Goal: Information Seeking & Learning: Learn about a topic

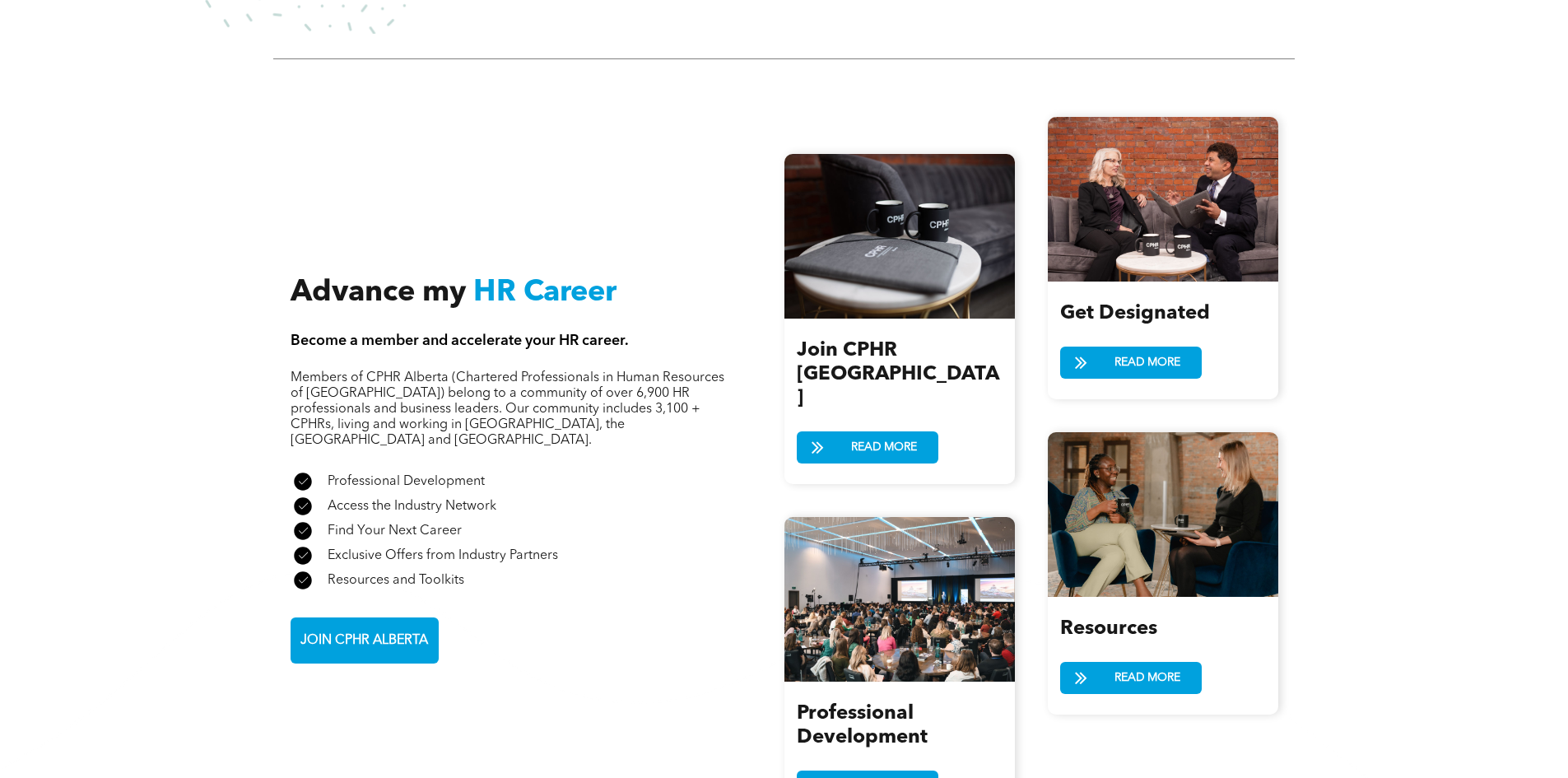
scroll to position [1893, 0]
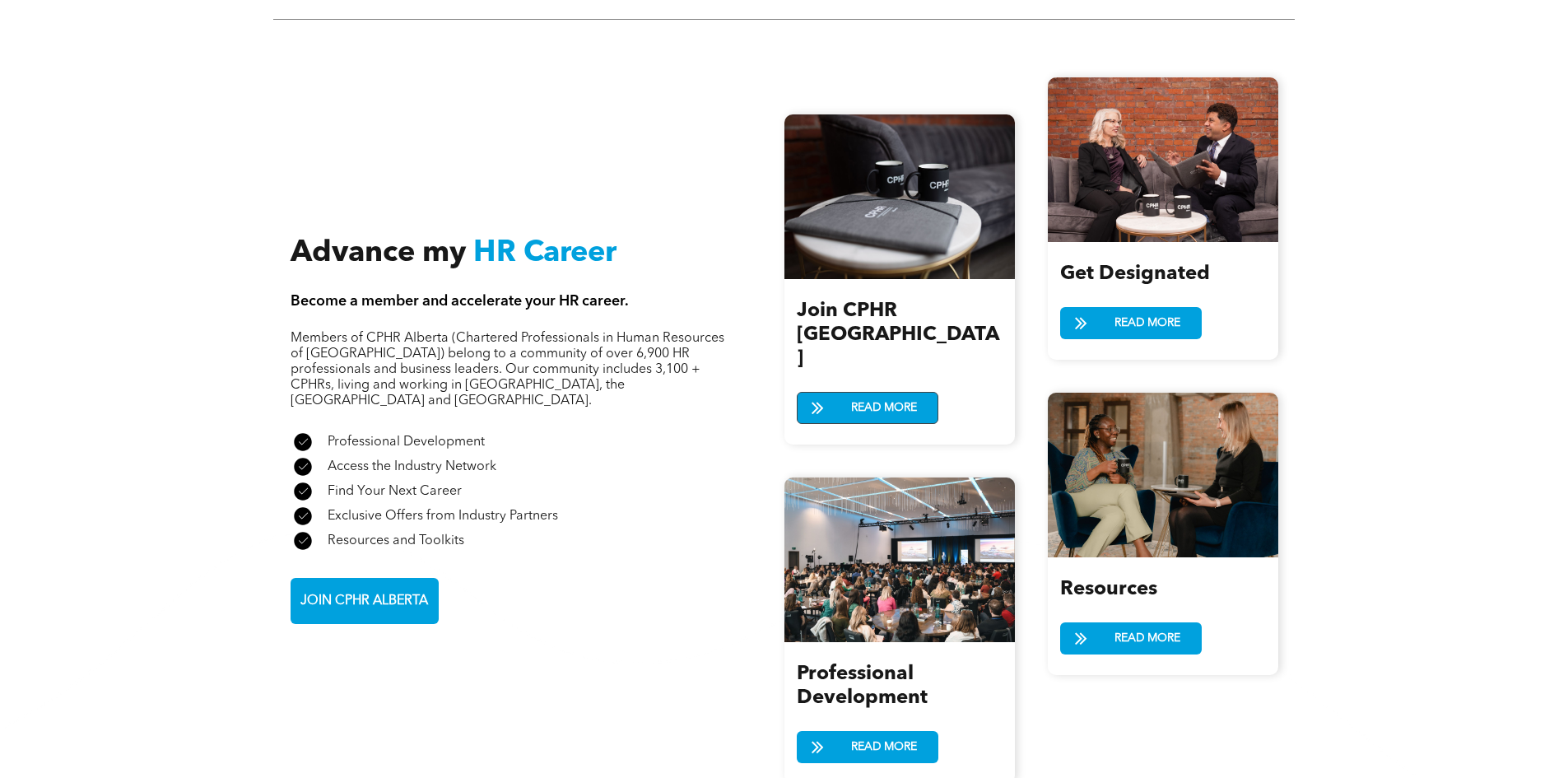
click at [898, 392] on span "READ MORE" at bounding box center [883, 407] width 77 height 30
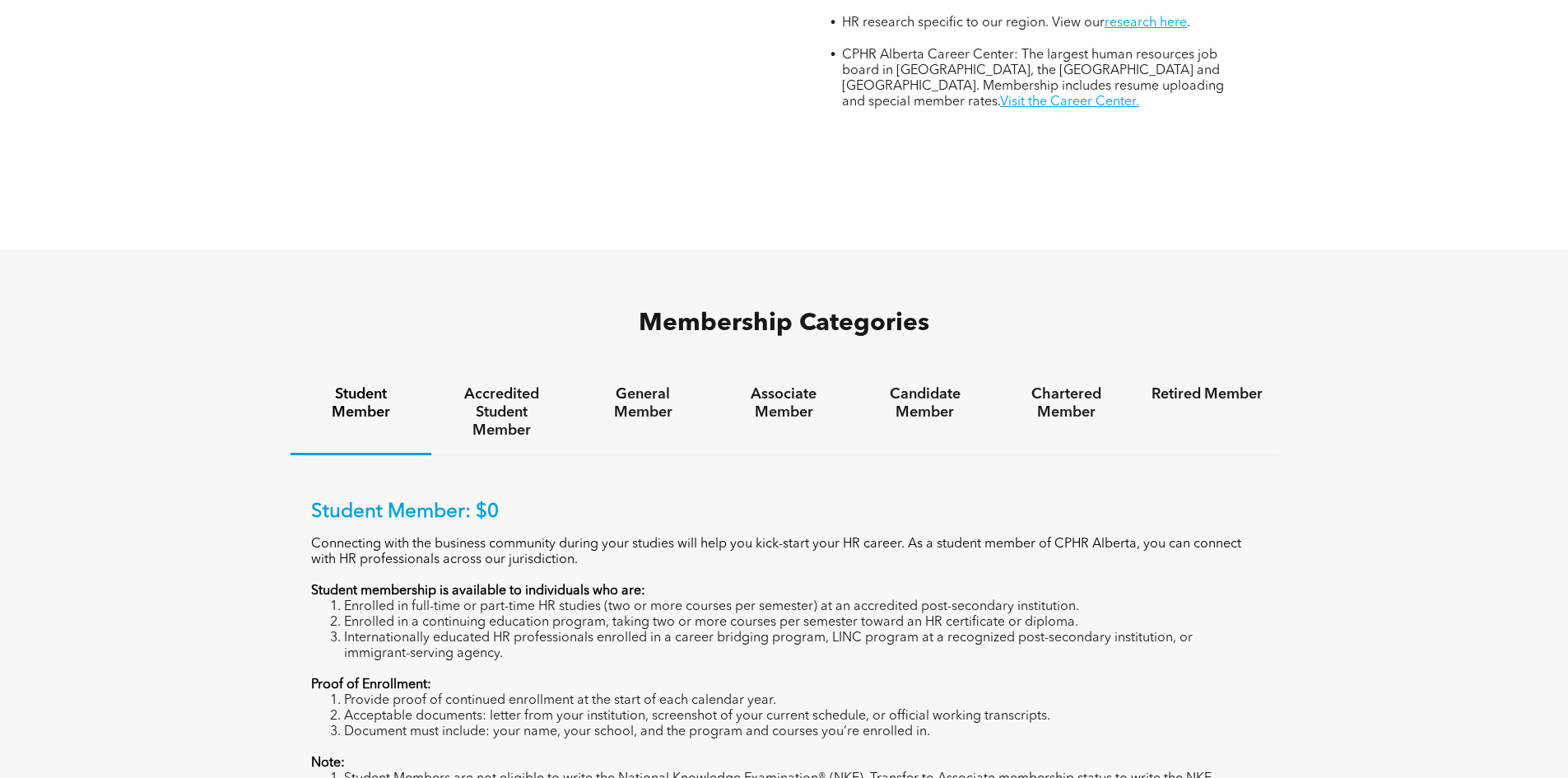
scroll to position [1070, 0]
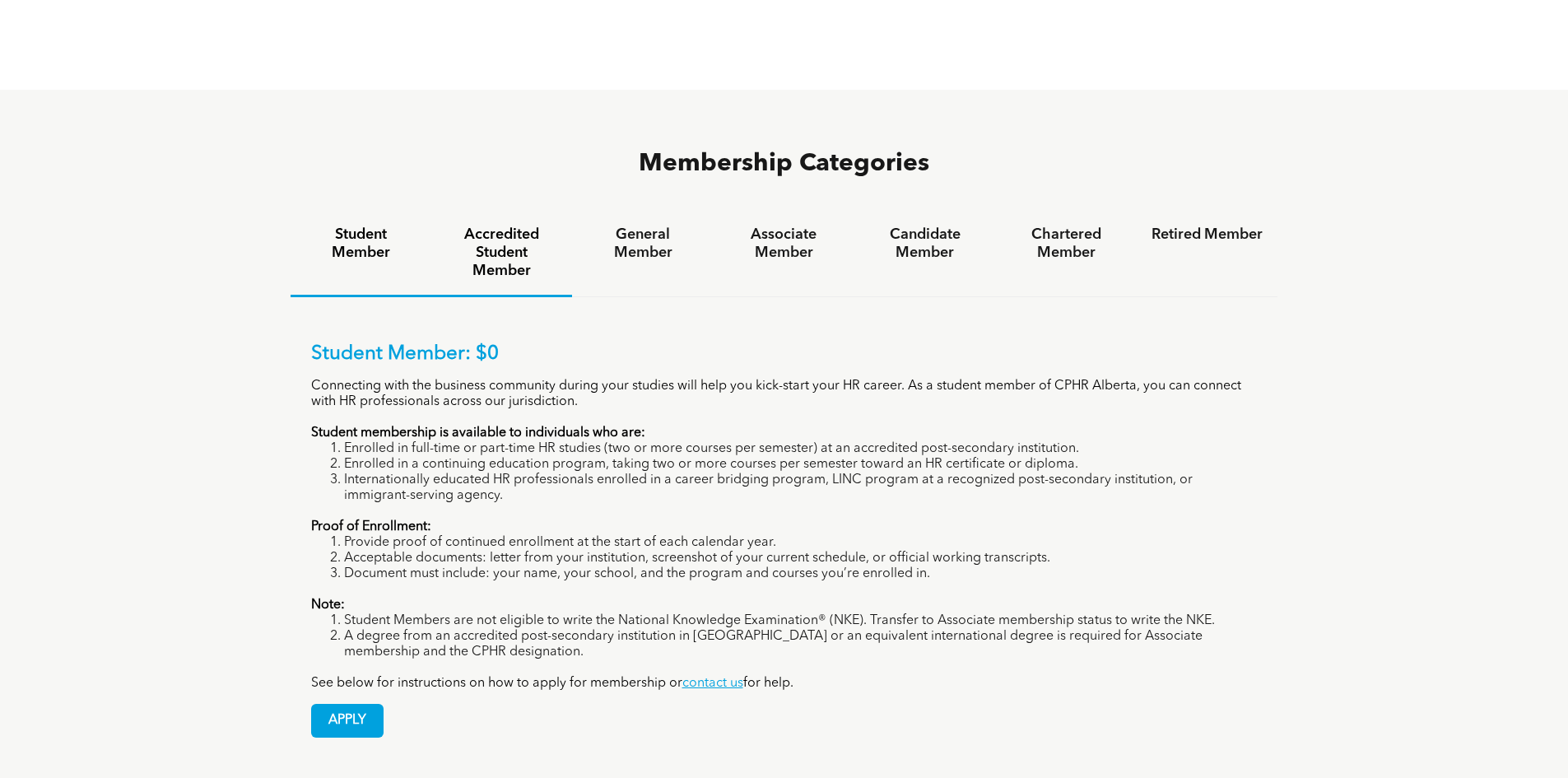
click at [506, 226] on h4 "Accredited Student Member" at bounding box center [502, 253] width 111 height 55
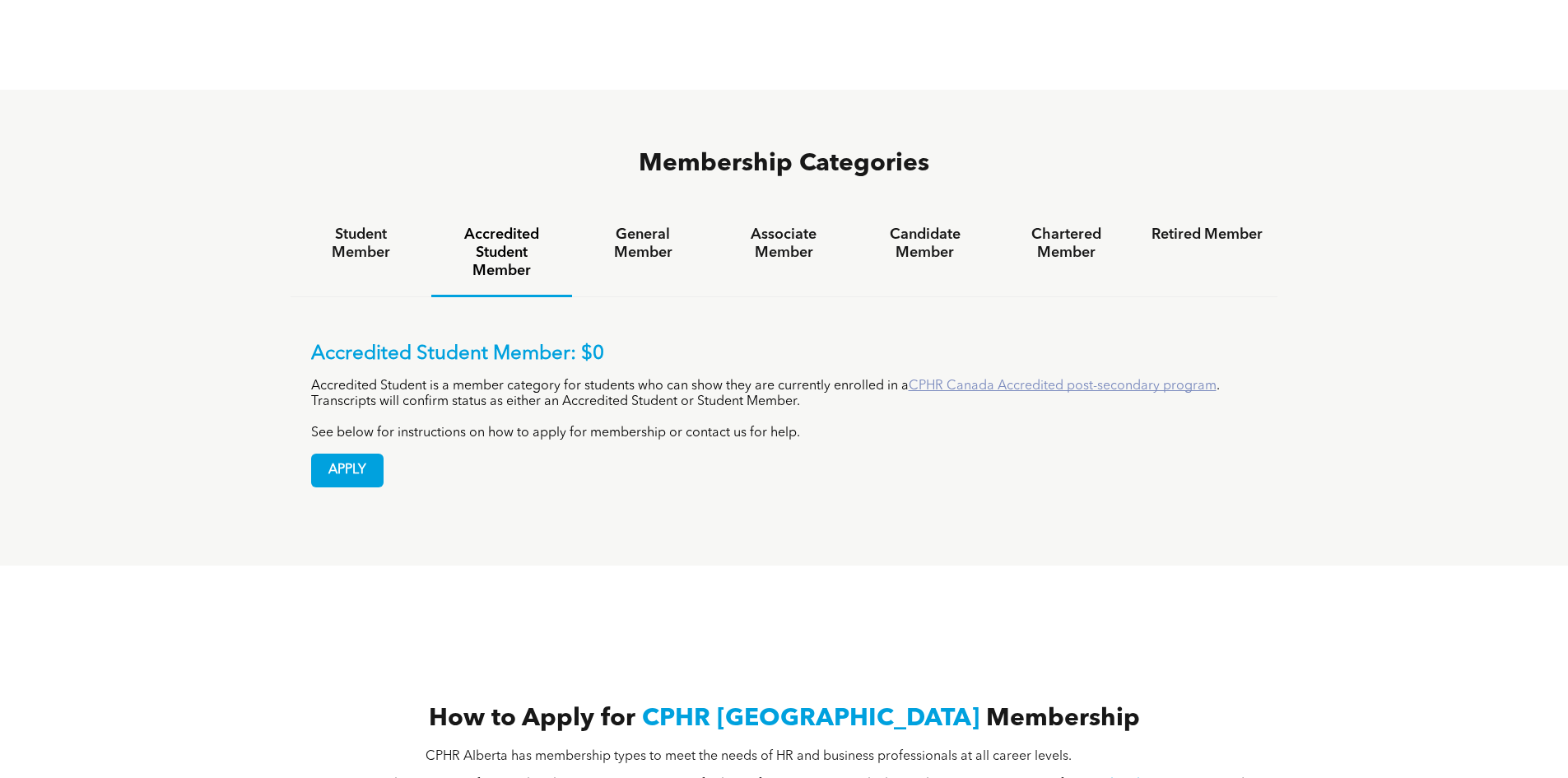
click at [961, 380] on link "CPHR Canada Accredited post-secondary program" at bounding box center [1063, 387] width 308 height 14
click at [644, 226] on h4 "General Member" at bounding box center [643, 243] width 111 height 36
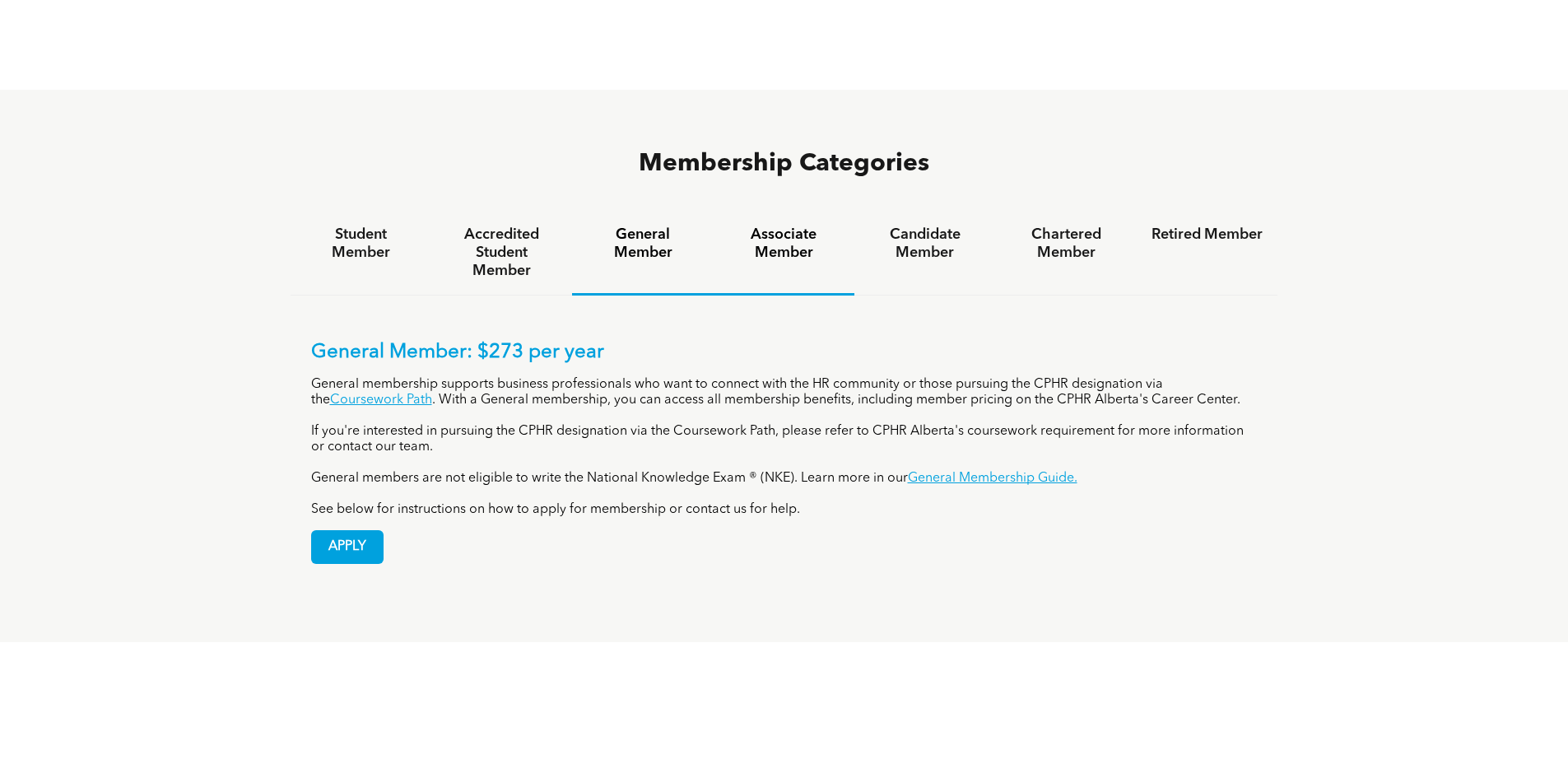
click at [754, 226] on h4 "Associate Member" at bounding box center [784, 243] width 111 height 36
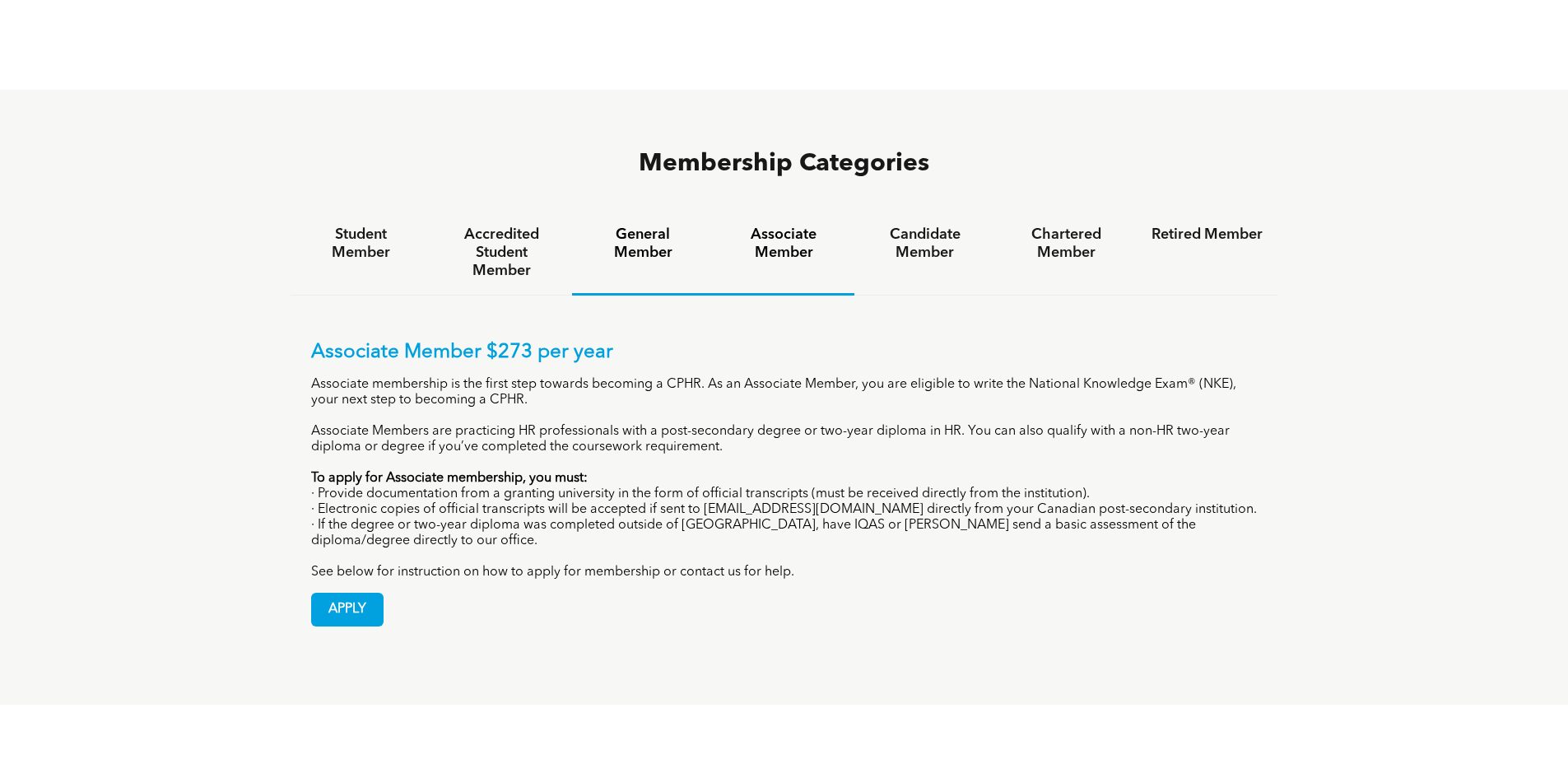
drag, startPoint x: 639, startPoint y: 221, endPoint x: 715, endPoint y: 205, distance: 77.7
click at [636, 218] on div "General Member" at bounding box center [643, 252] width 141 height 85
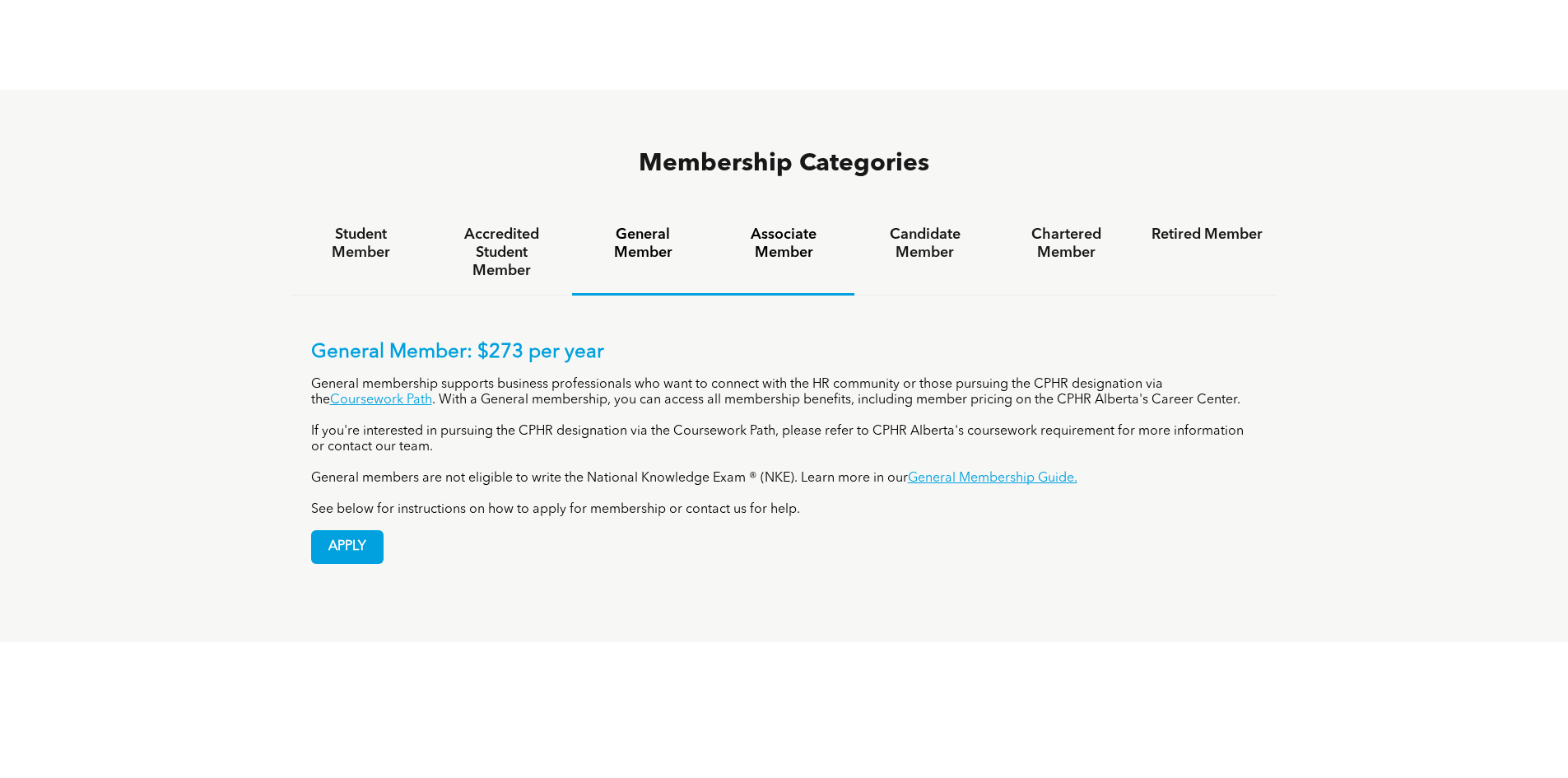
click at [768, 226] on h4 "Associate Member" at bounding box center [784, 243] width 111 height 36
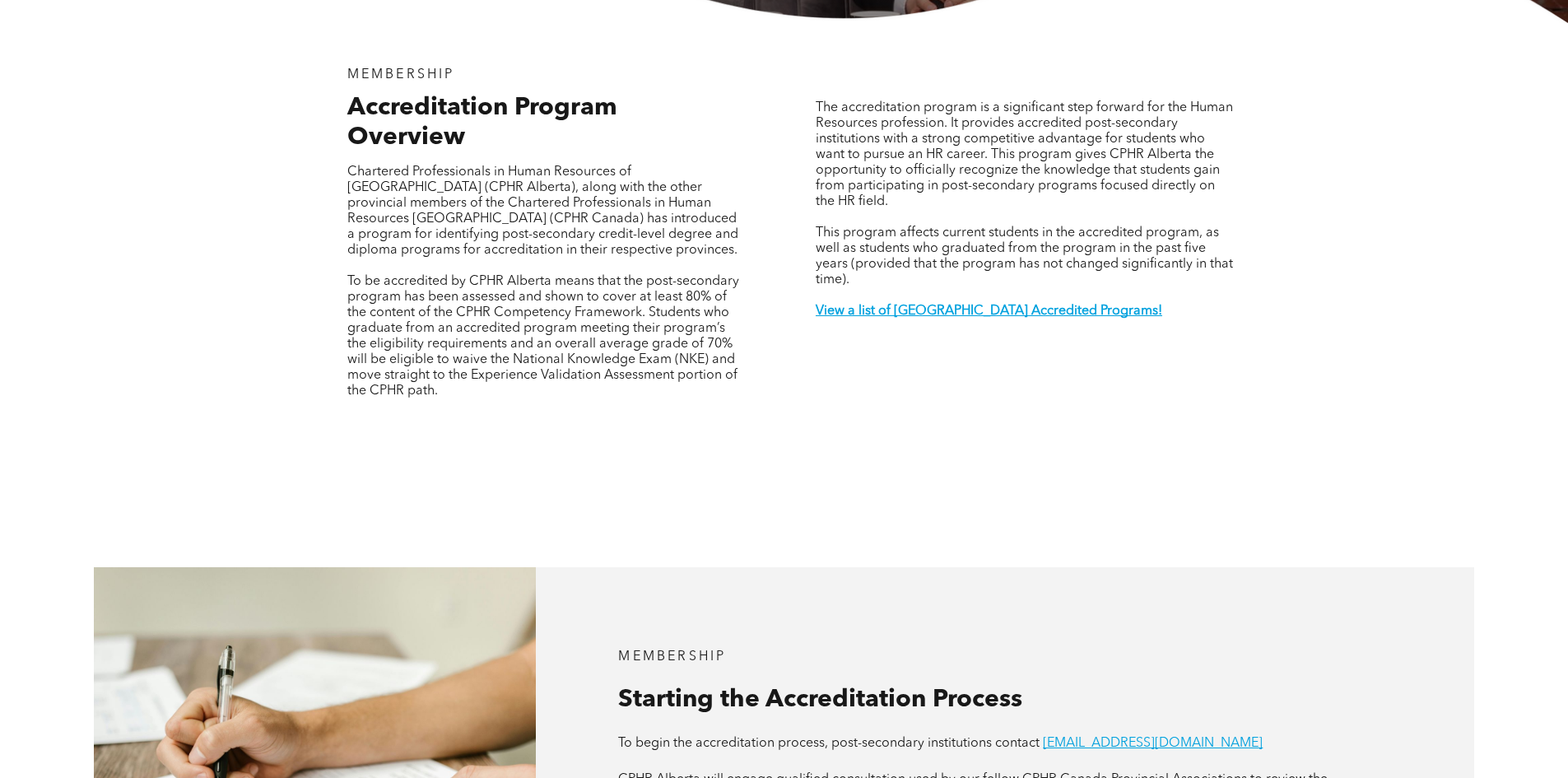
scroll to position [576, 0]
